Goal: Information Seeking & Learning: Find specific page/section

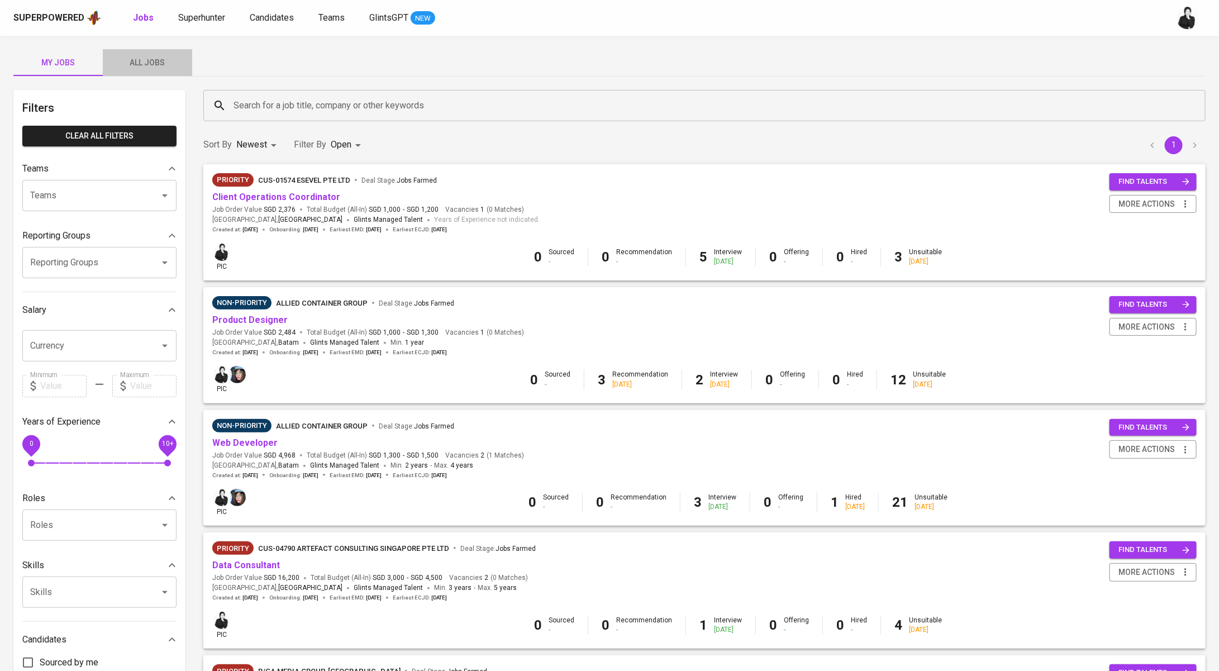
click at [147, 57] on span "All Jobs" at bounding box center [147, 63] width 76 height 14
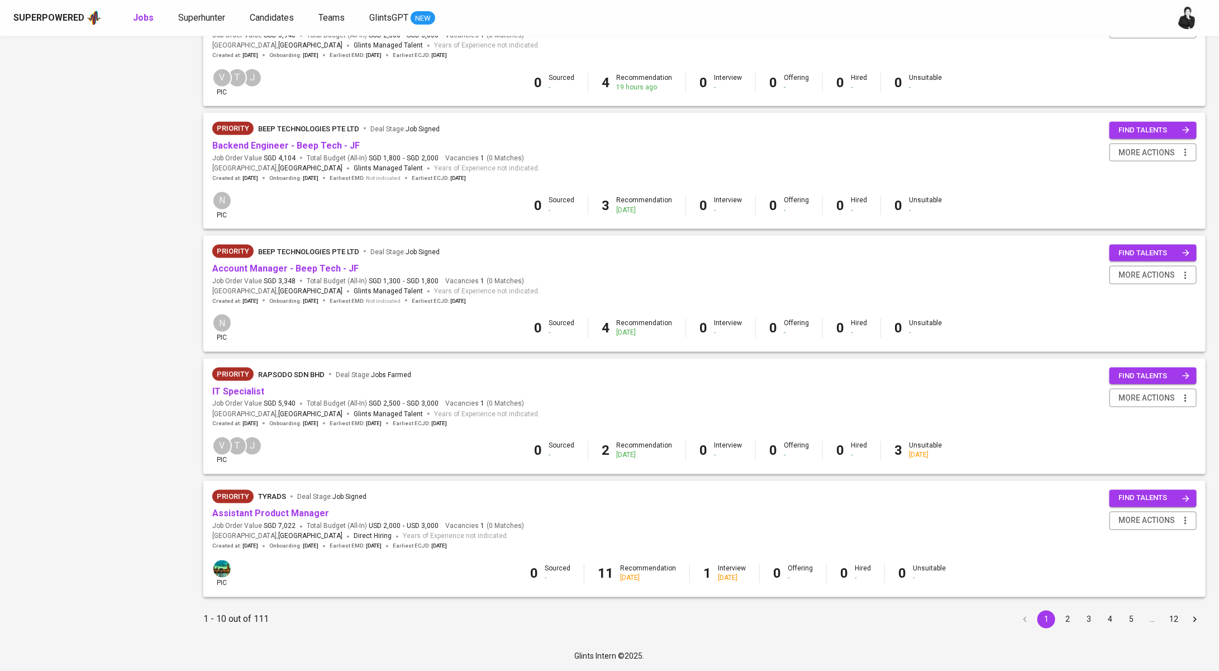
scroll to position [791, 0]
click at [1061, 619] on button "2" at bounding box center [1067, 620] width 18 height 18
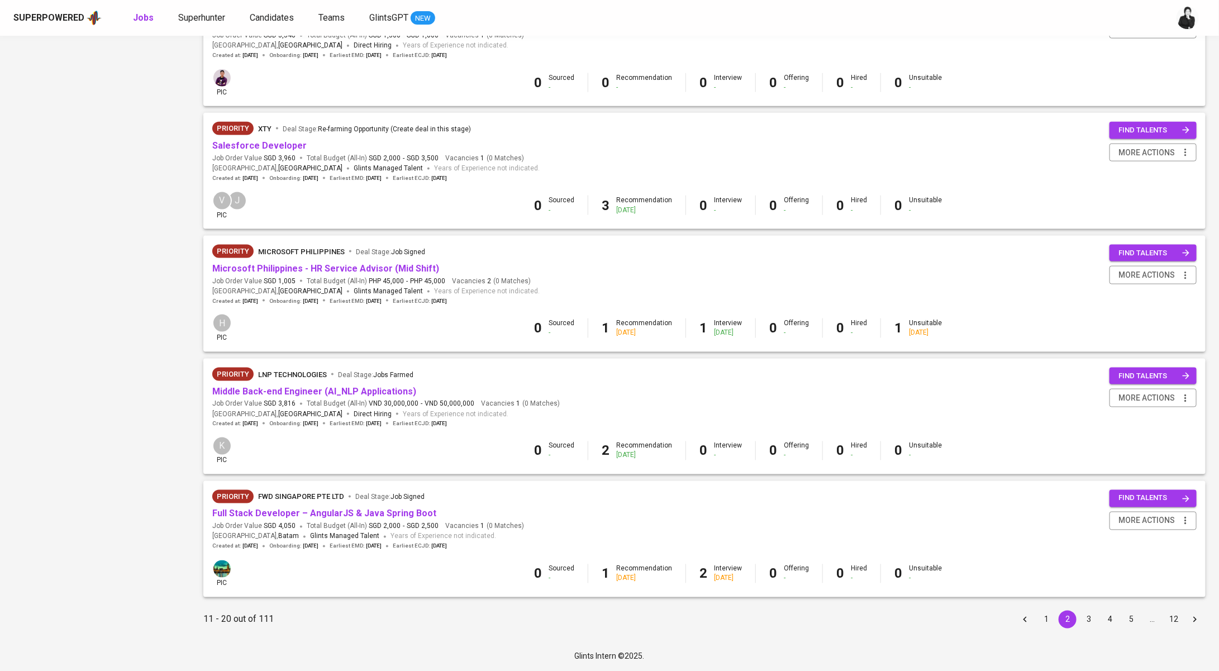
scroll to position [791, 0]
click at [1087, 621] on button "3" at bounding box center [1089, 620] width 18 height 18
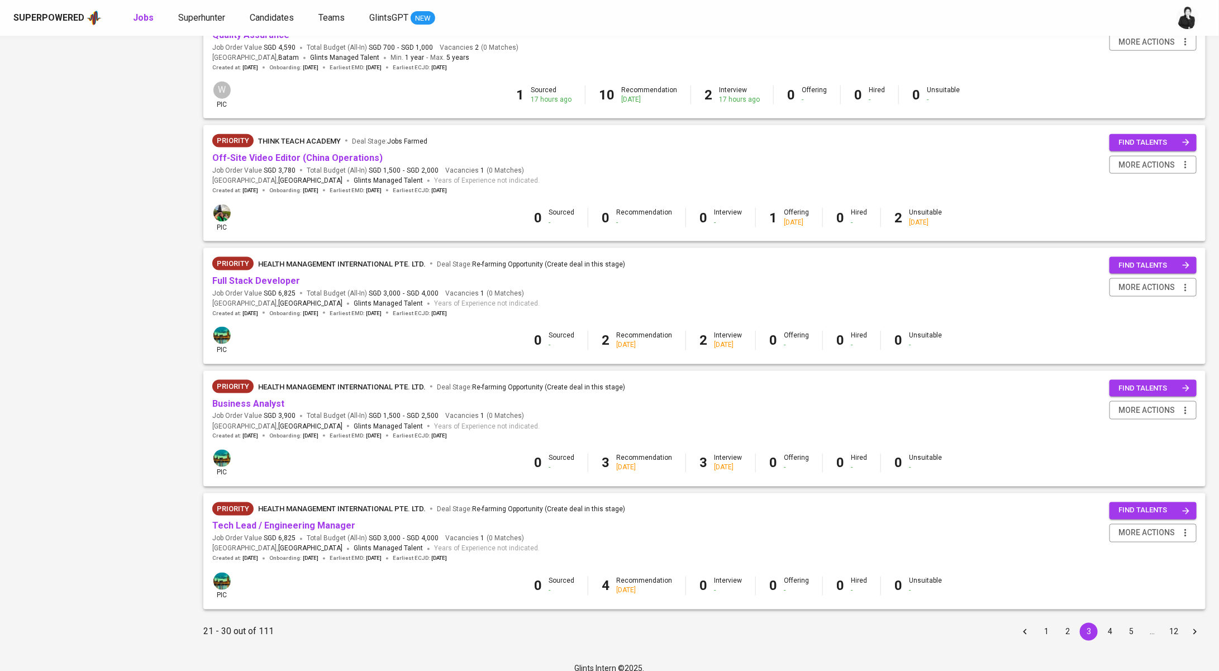
scroll to position [791, 0]
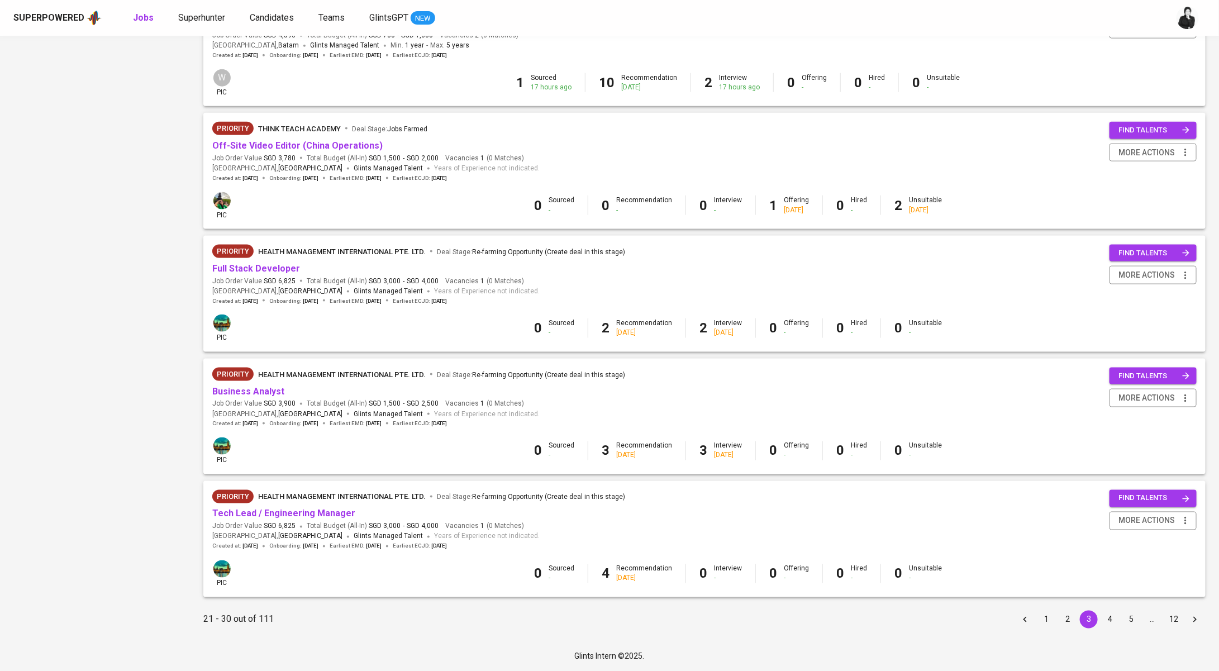
click at [1115, 616] on button "4" at bounding box center [1110, 620] width 18 height 18
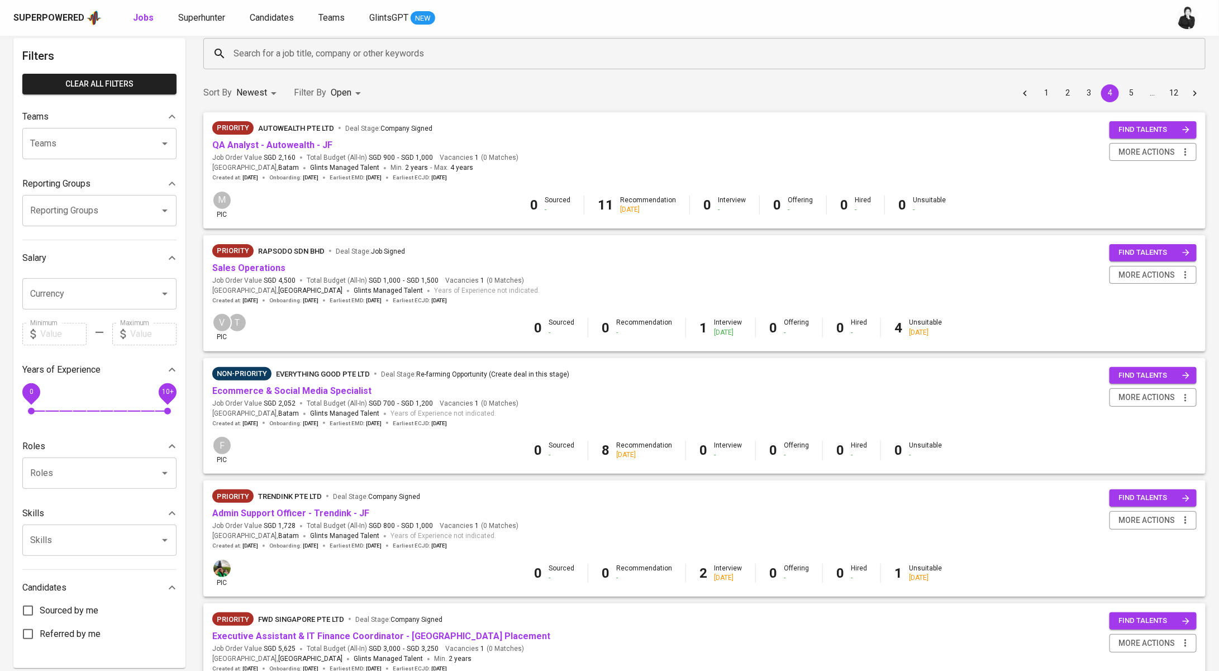
scroll to position [81, 0]
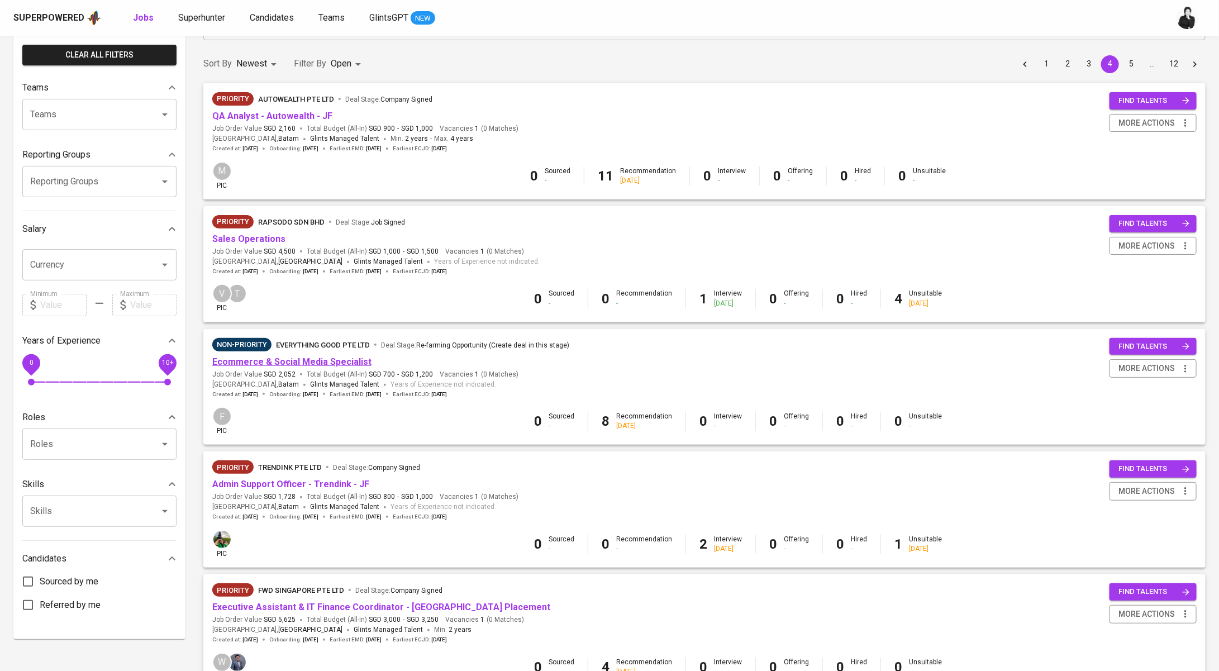
click at [320, 356] on link "Ecommerce & Social Media Specialist" at bounding box center [291, 361] width 159 height 11
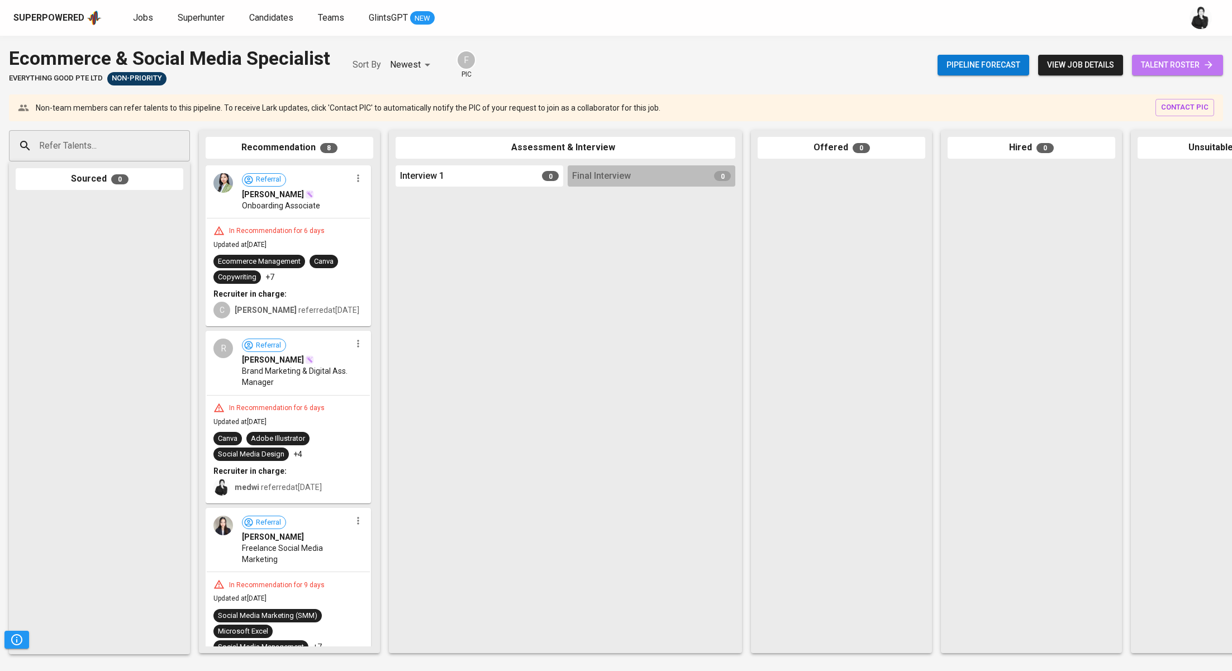
click at [1166, 65] on span "talent roster" at bounding box center [1177, 65] width 73 height 14
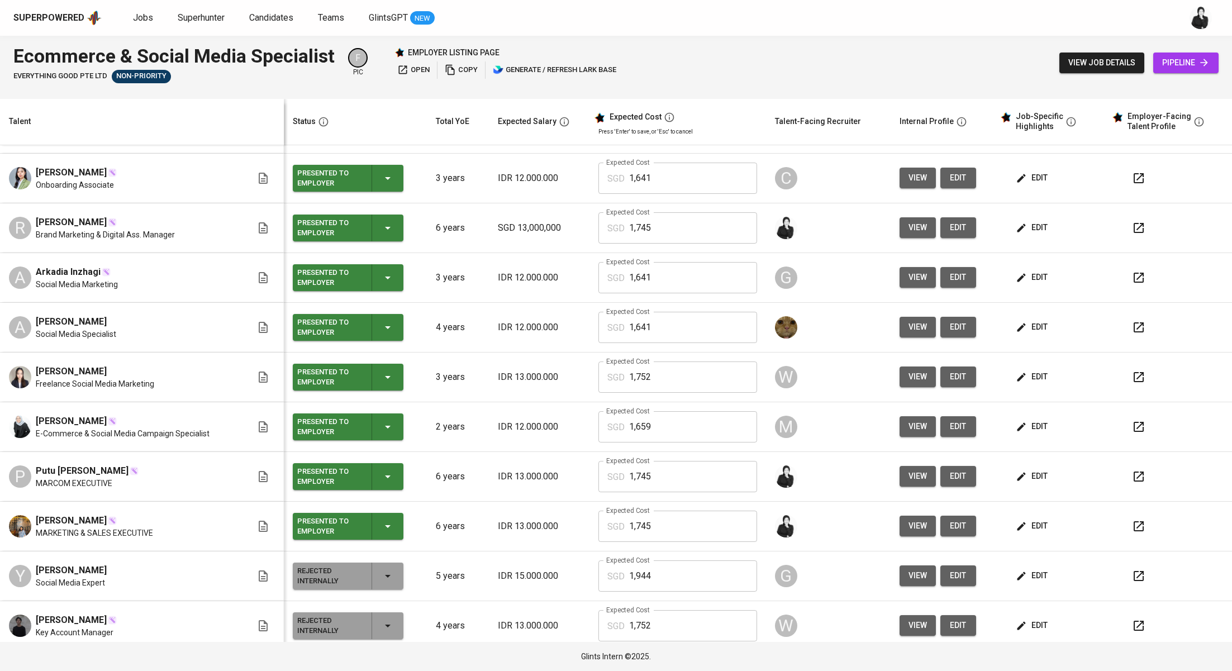
scroll to position [48, 0]
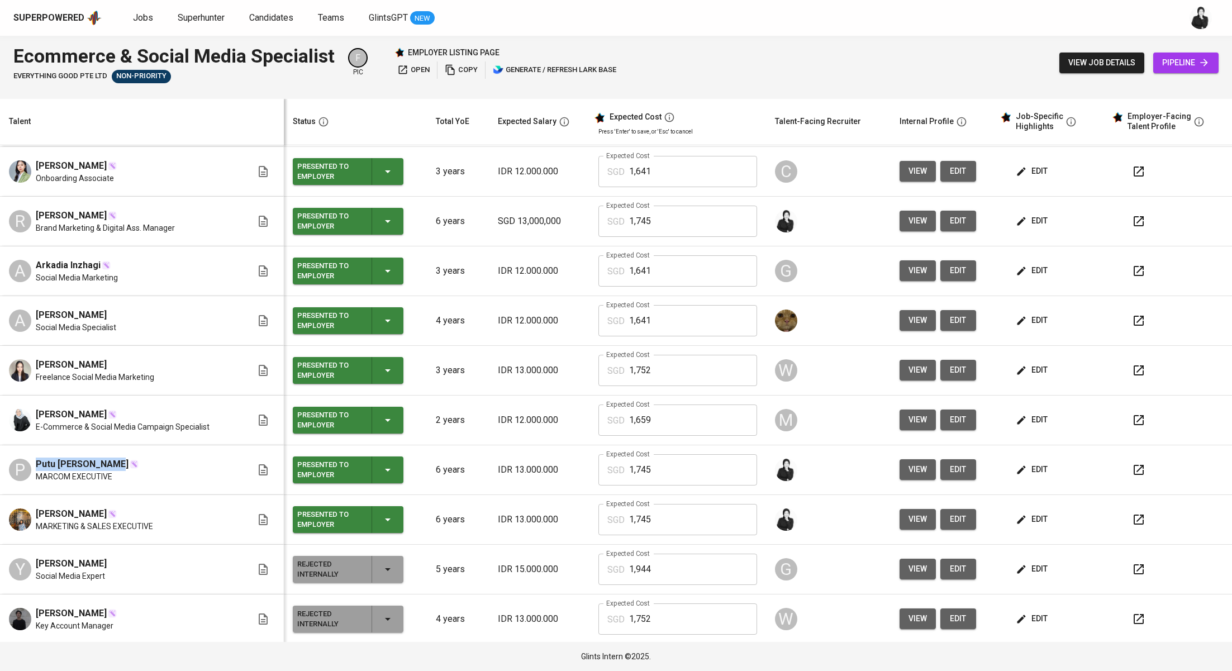
drag, startPoint x: 109, startPoint y: 460, endPoint x: 49, endPoint y: 452, distance: 60.8
click at [49, 452] on td "P Putu [PERSON_NAME] [PERSON_NAME] EXECUTIVE" at bounding box center [142, 470] width 284 height 50
copy span "Putu [PERSON_NAME]"
